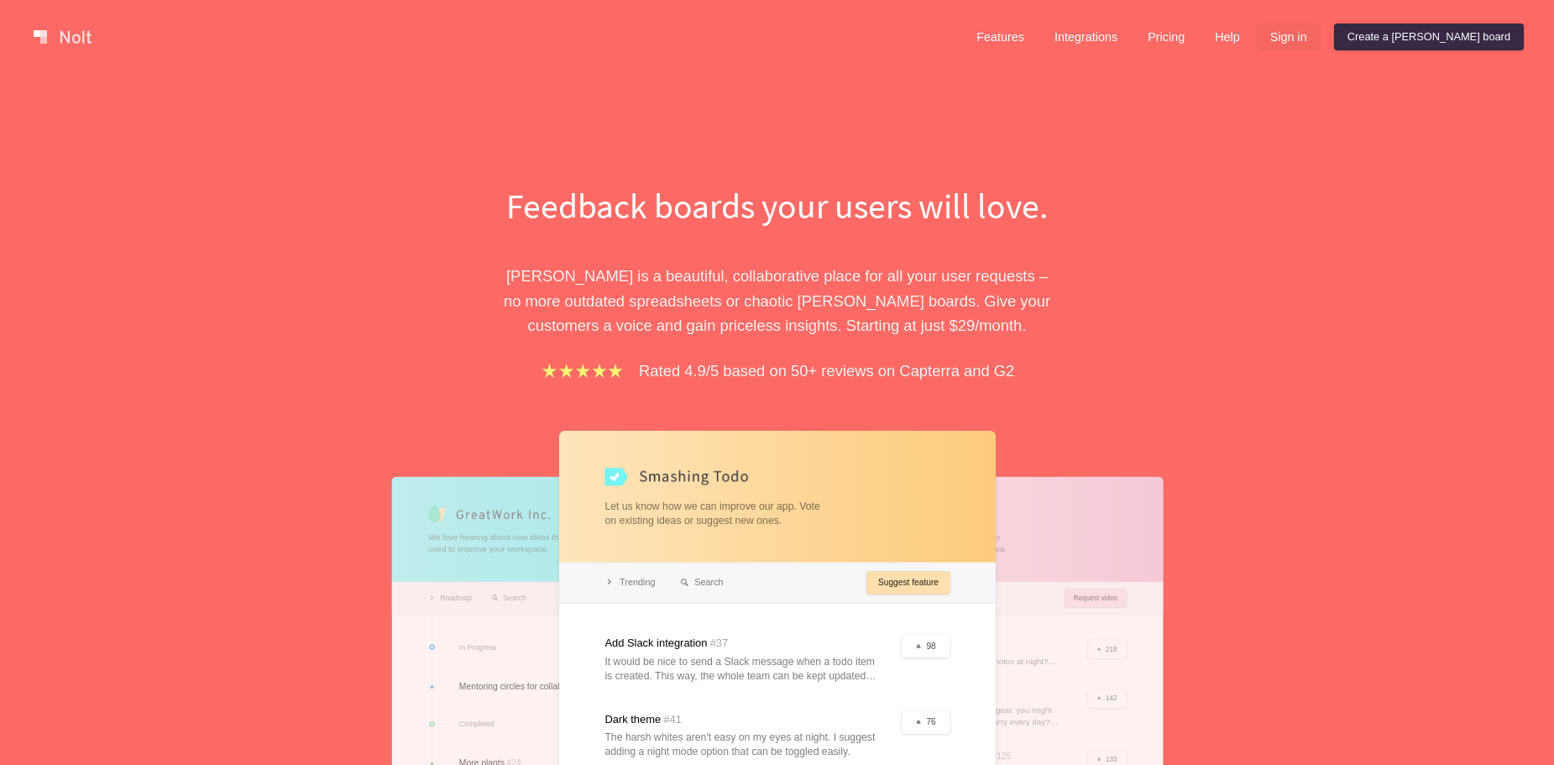
click at [1321, 40] on link "Sign in" at bounding box center [1289, 37] width 64 height 27
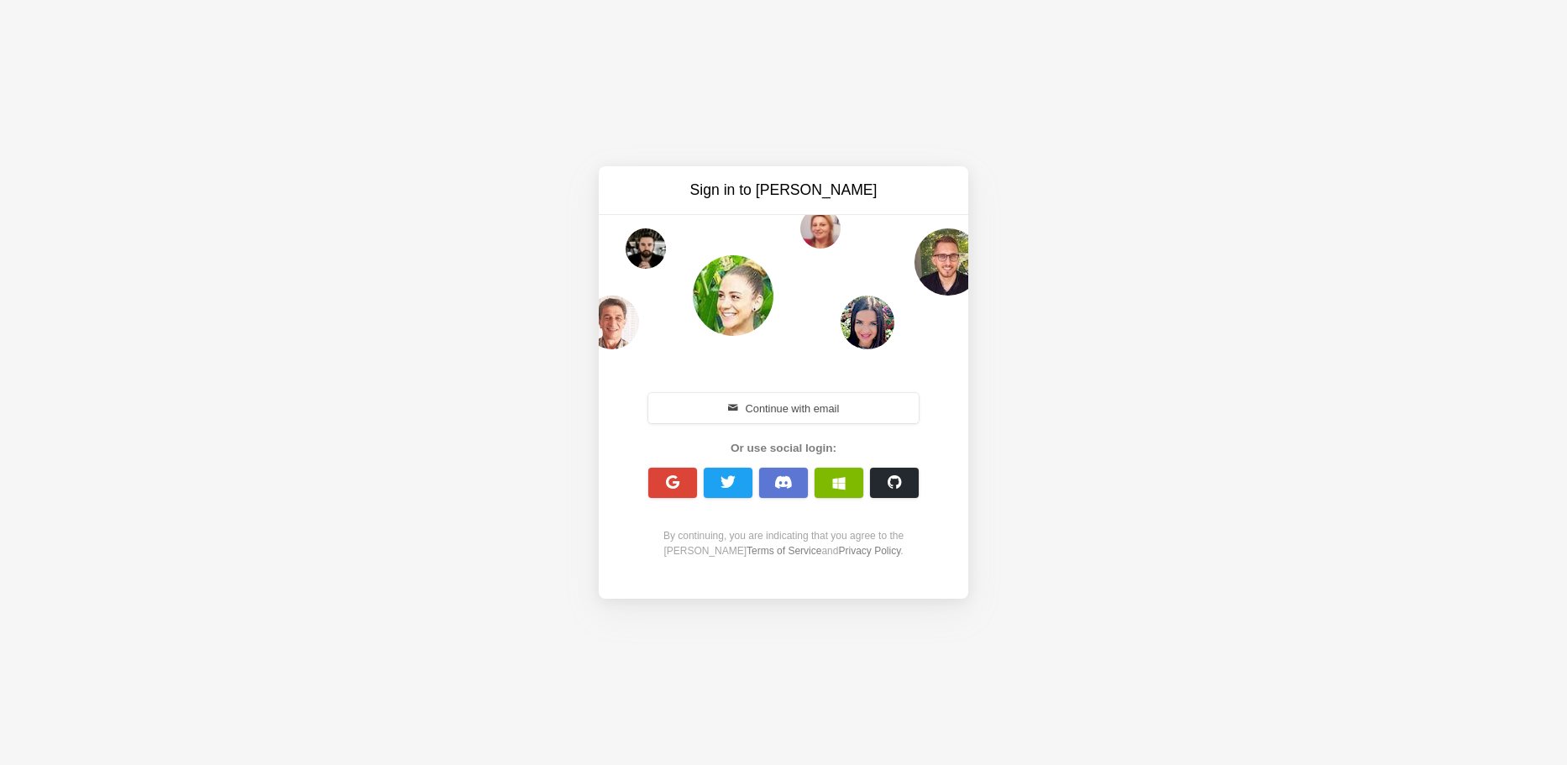
click at [789, 476] on span "button" at bounding box center [783, 482] width 18 height 14
